Goal: Task Accomplishment & Management: Use online tool/utility

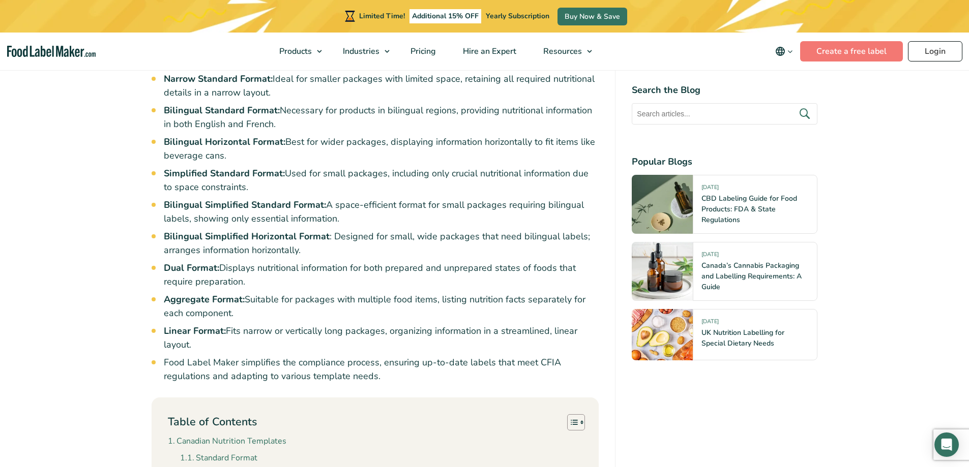
scroll to position [591, 0]
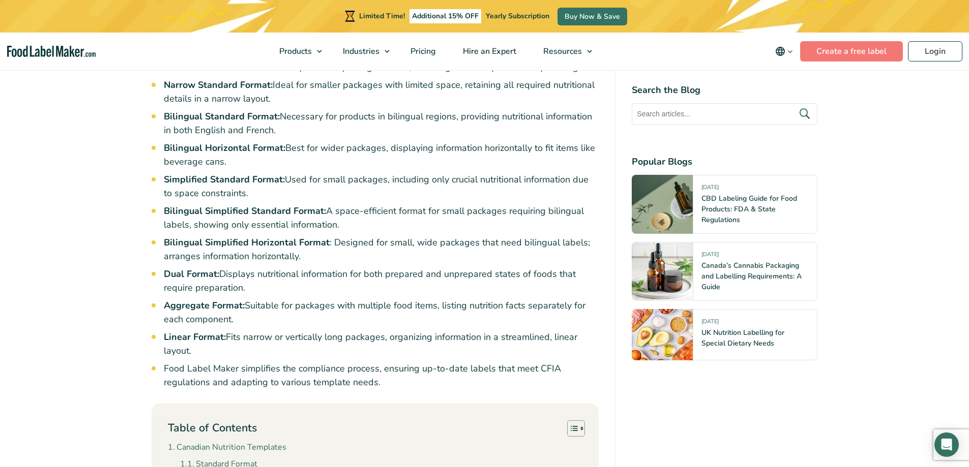
click at [847, 65] on nav "Products Food Nutrition Labelling Supplements Formulation & Labelling Industrie…" at bounding box center [484, 52] width 969 height 38
click at [851, 52] on link "Create a free label" at bounding box center [851, 51] width 103 height 20
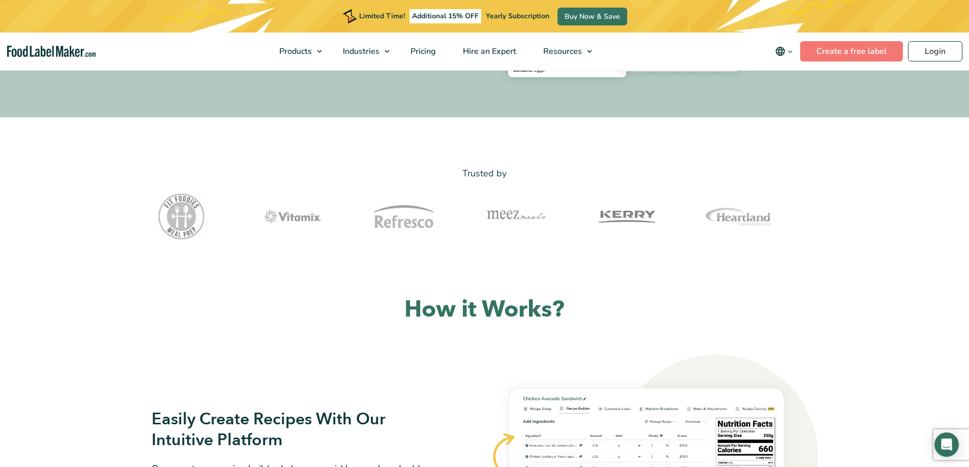
scroll to position [795, 0]
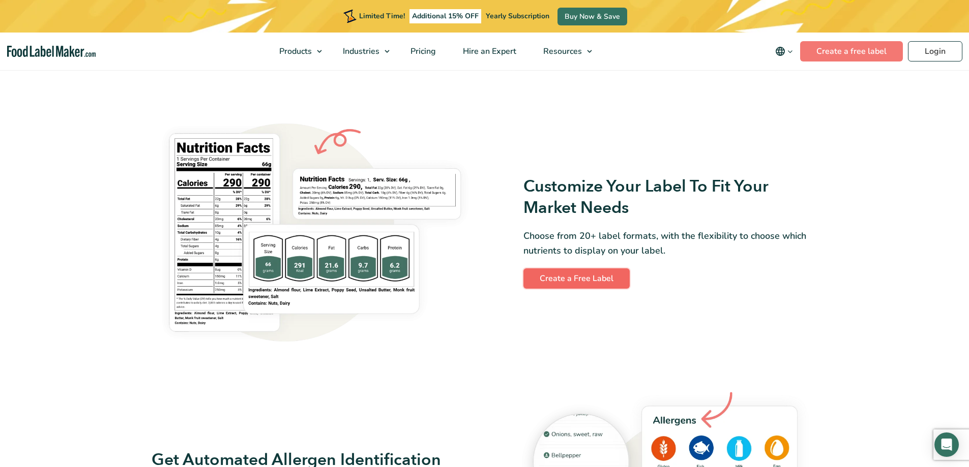
click at [589, 281] on link "Create a Free Label" at bounding box center [576, 279] width 106 height 20
